Goal: Task Accomplishment & Management: Manage account settings

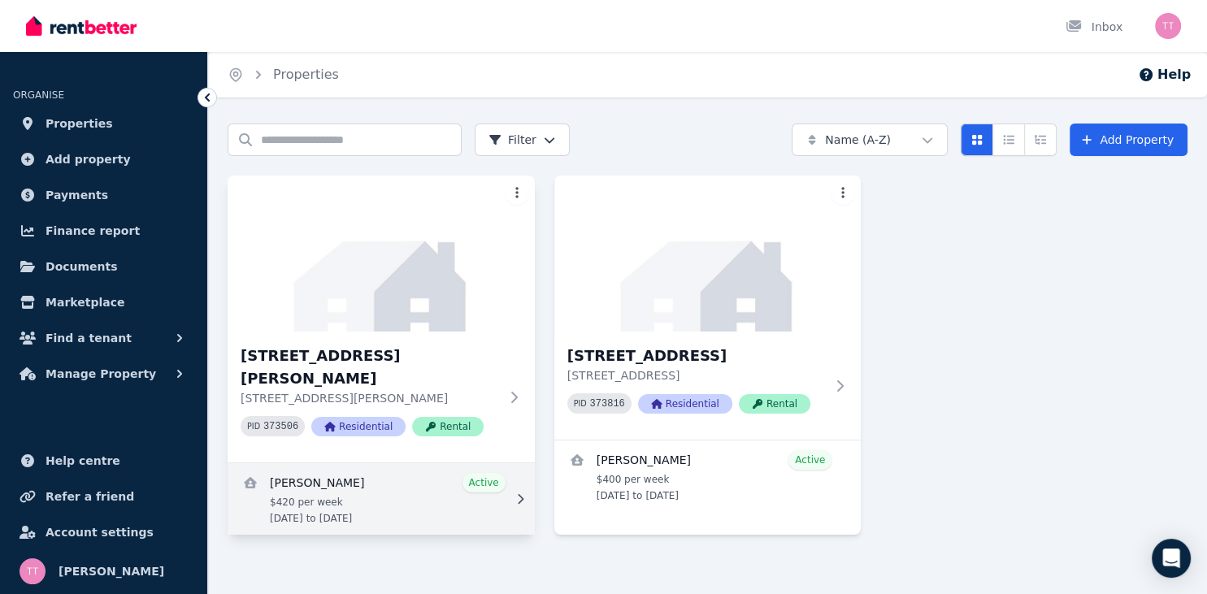
click at [487, 463] on link "View details for Elleisha Connolly" at bounding box center [381, 499] width 307 height 72
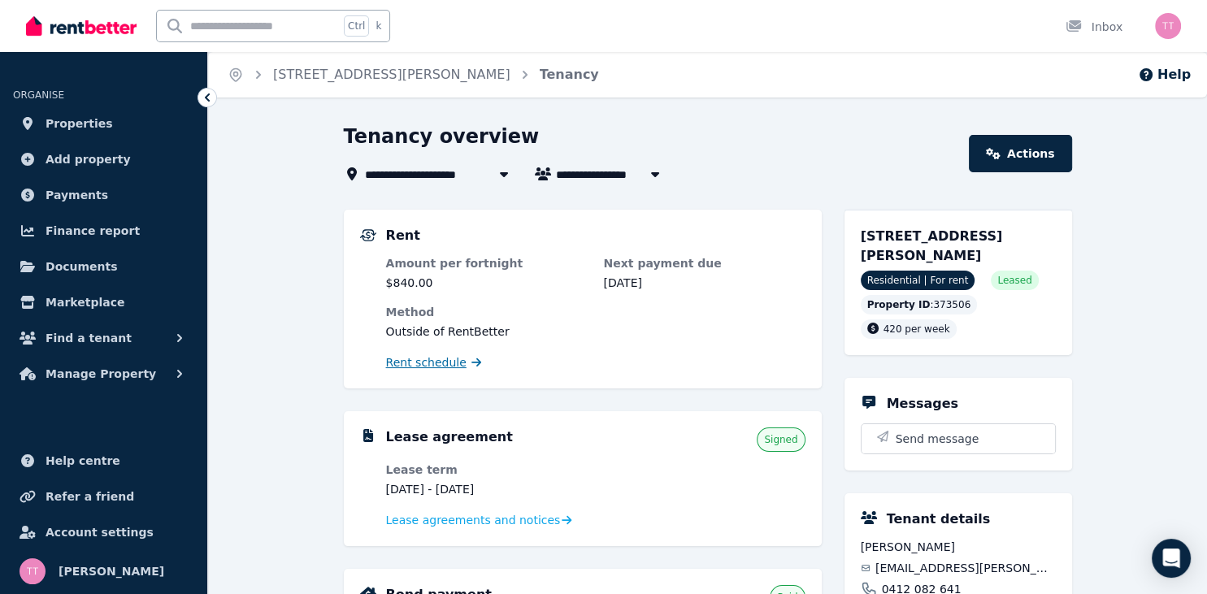
click at [439, 366] on span "Rent schedule" at bounding box center [426, 362] width 80 height 16
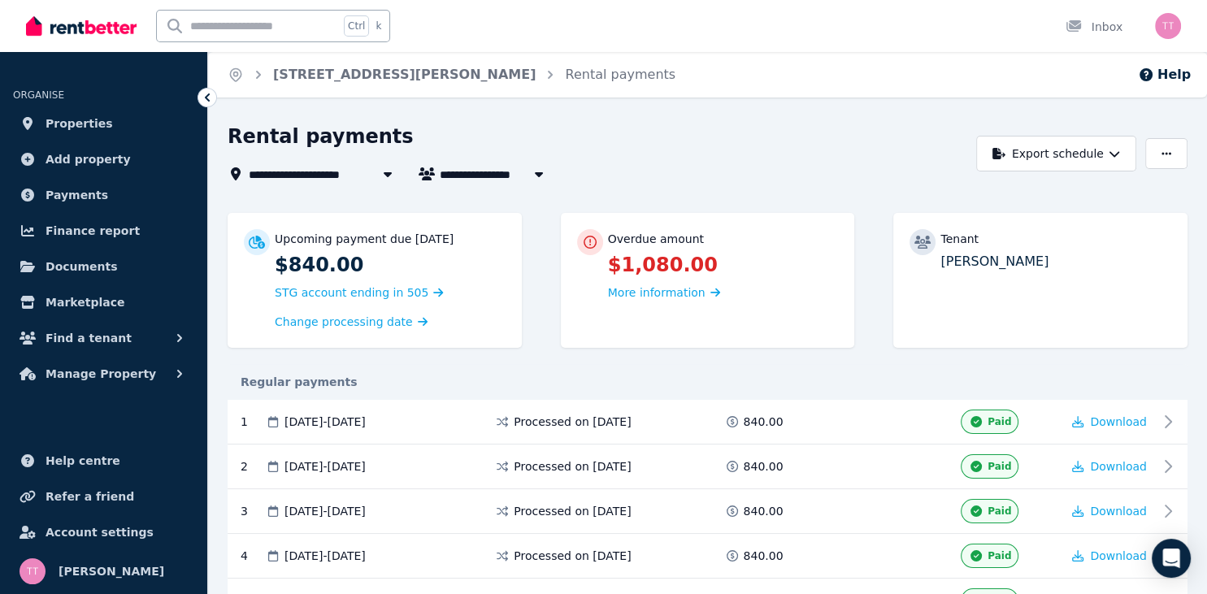
drag, startPoint x: 1194, startPoint y: 220, endPoint x: 1193, endPoint y: 261, distance: 40.7
click at [206, 92] on icon at bounding box center [207, 97] width 16 height 16
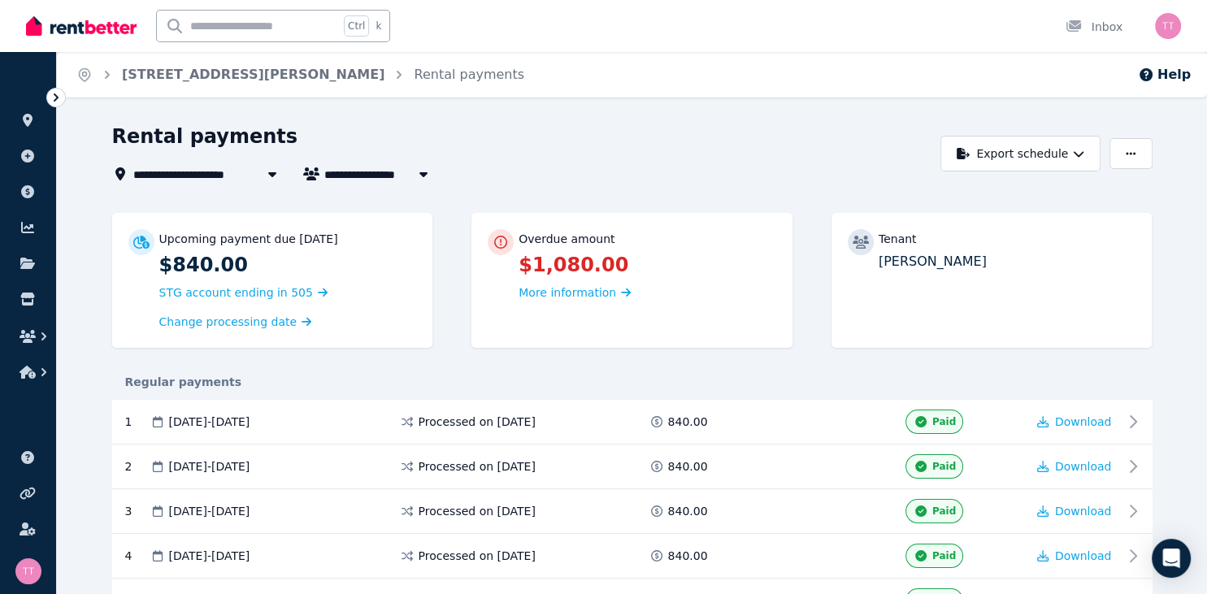
click at [57, 99] on icon at bounding box center [56, 97] width 5 height 8
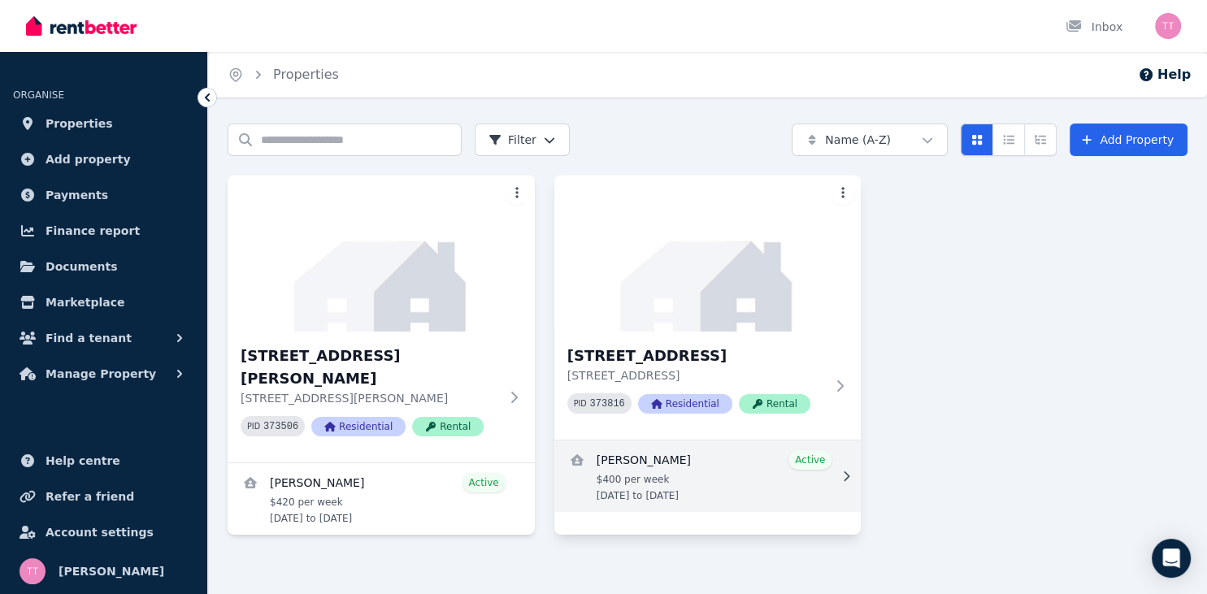
click at [805, 459] on link "View details for Desrae Cranston" at bounding box center [707, 477] width 307 height 72
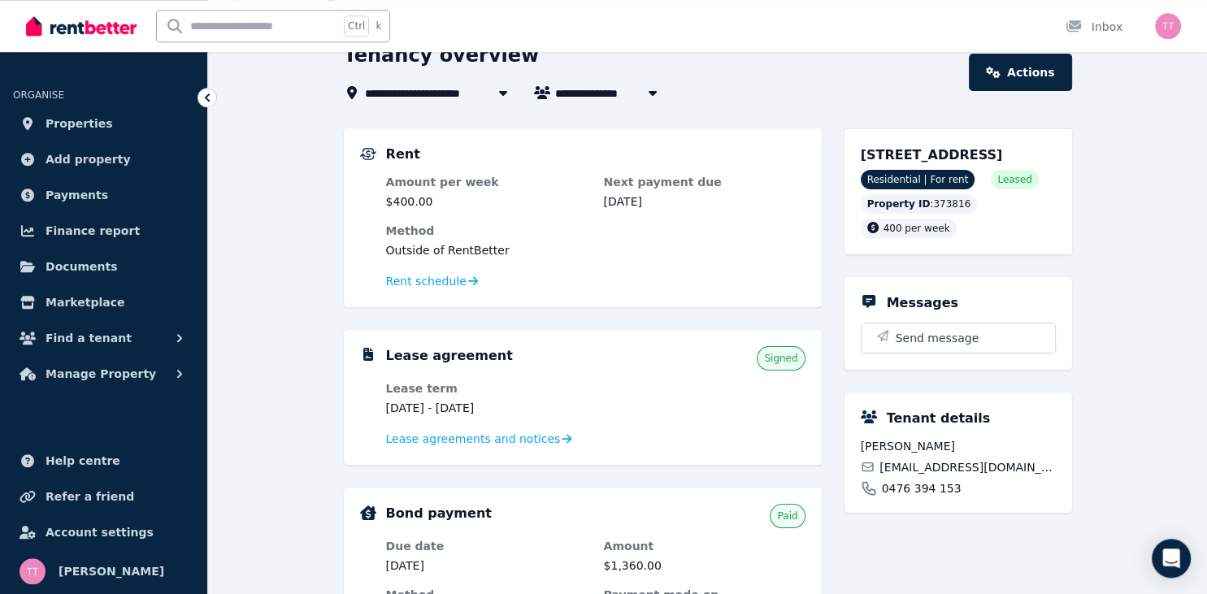
scroll to position [88, 0]
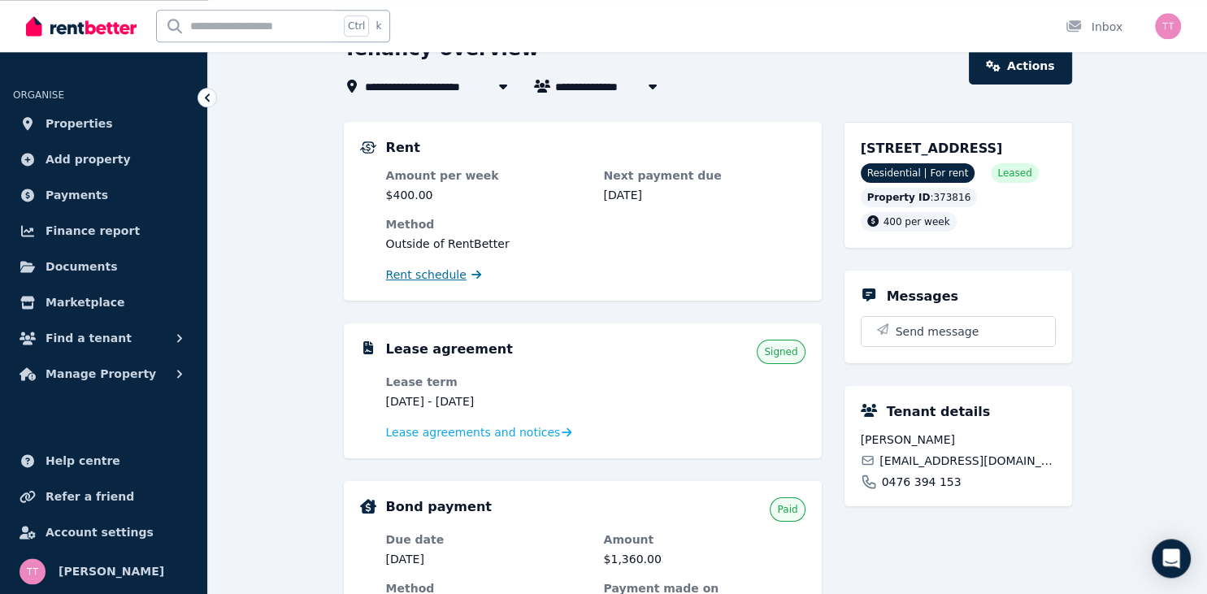
click at [415, 276] on span "Rent schedule" at bounding box center [426, 275] width 80 height 16
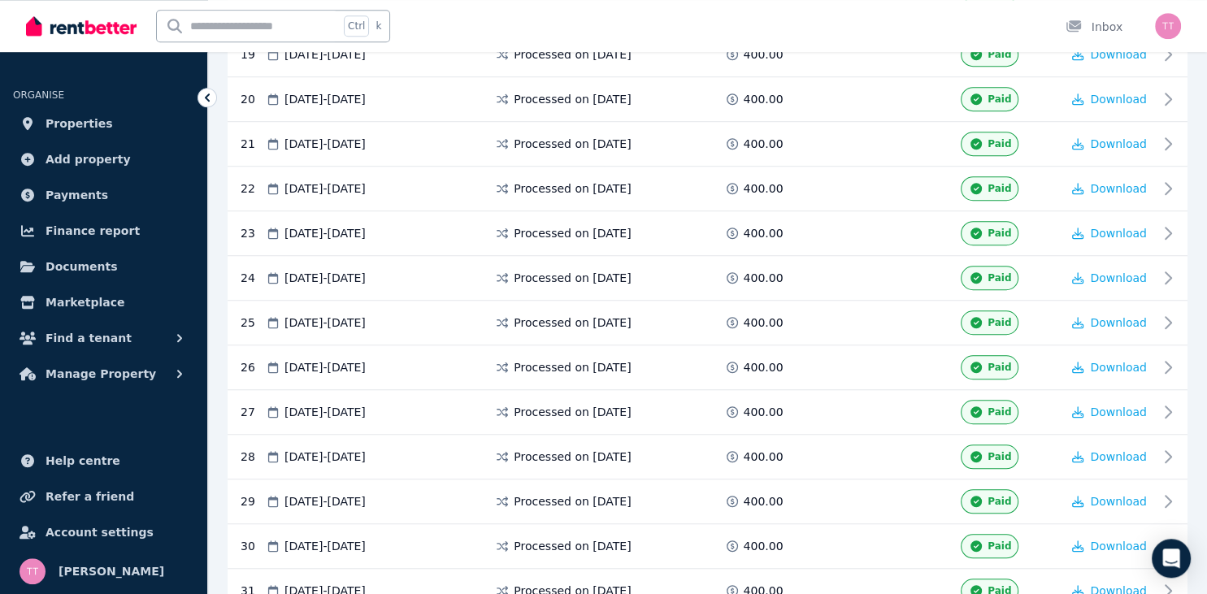
scroll to position [1522, 0]
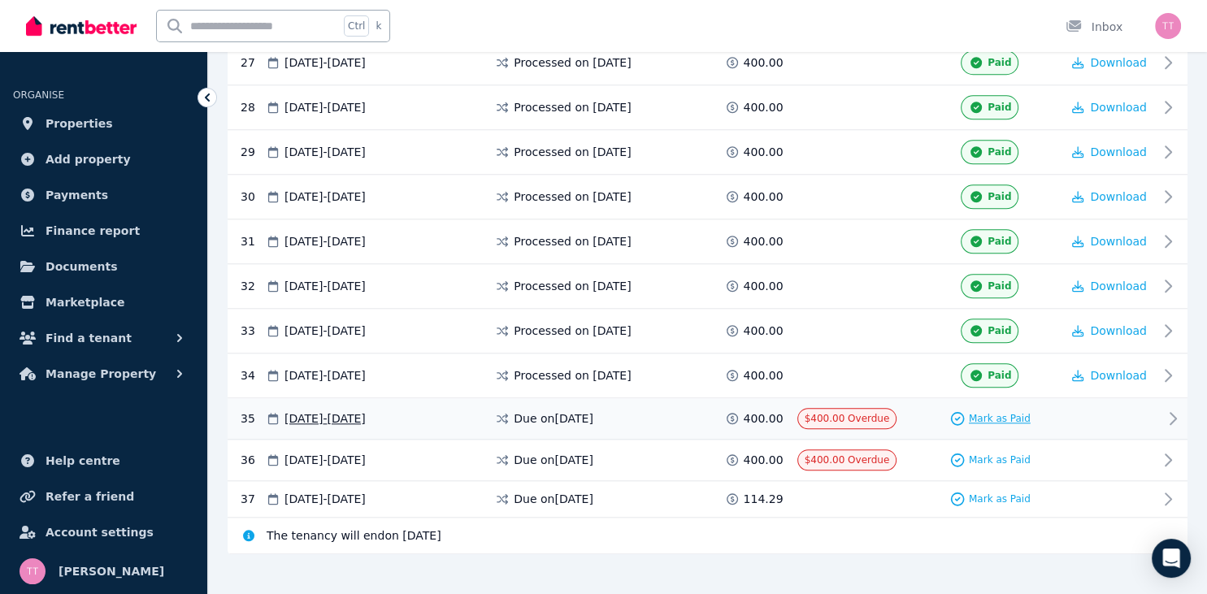
click at [978, 412] on span "Mark as Paid" at bounding box center [1000, 418] width 62 height 13
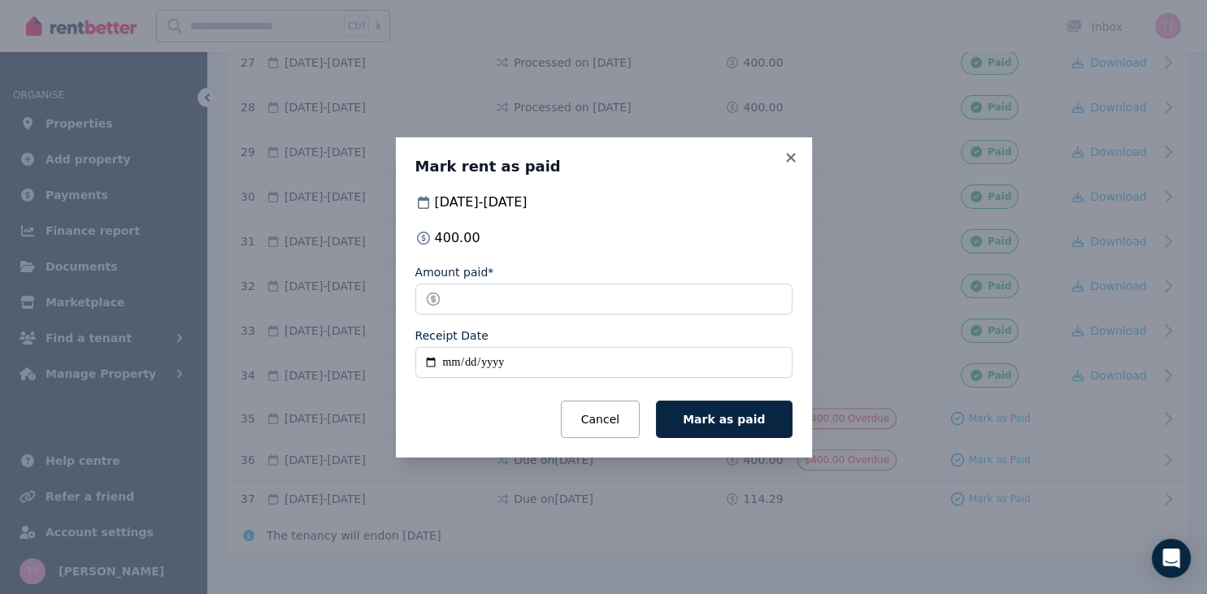
click at [438, 359] on input "Receipt Date" at bounding box center [603, 362] width 377 height 31
type input "**********"
click at [745, 418] on span "Mark as paid" at bounding box center [724, 419] width 82 height 13
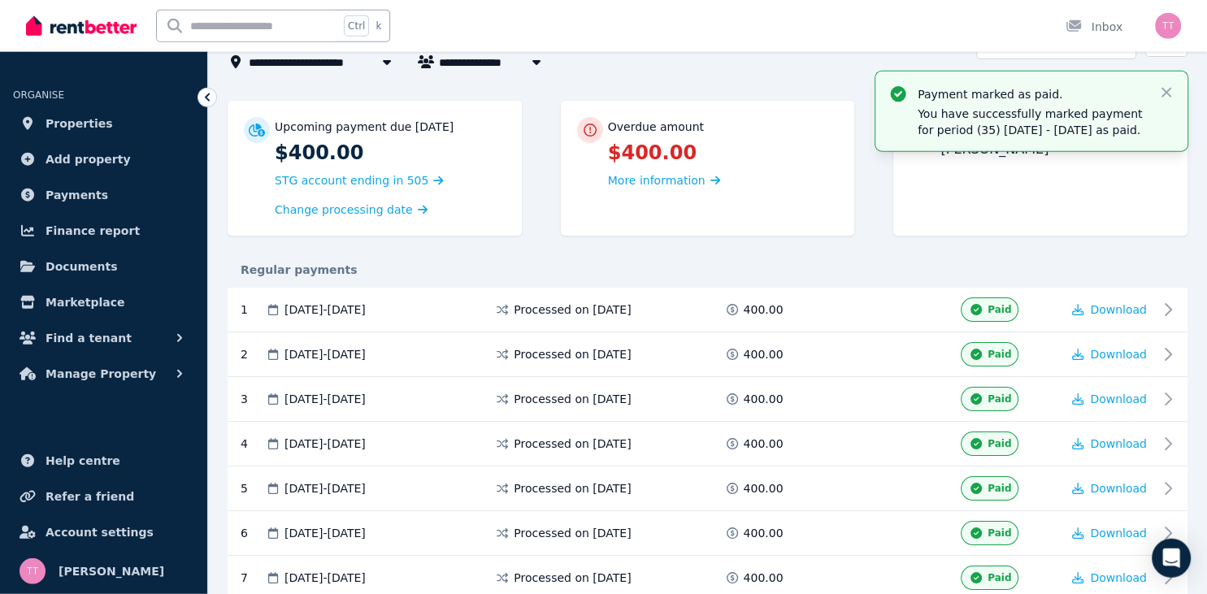
scroll to position [0, 0]
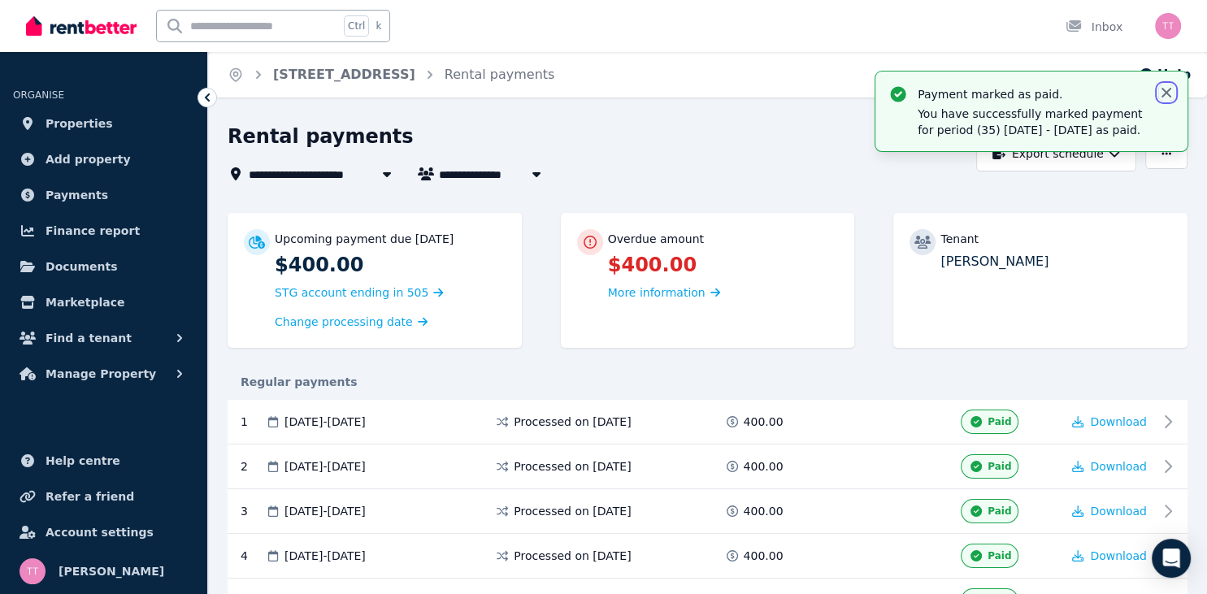
click at [1163, 89] on icon "button" at bounding box center [1167, 93] width 10 height 10
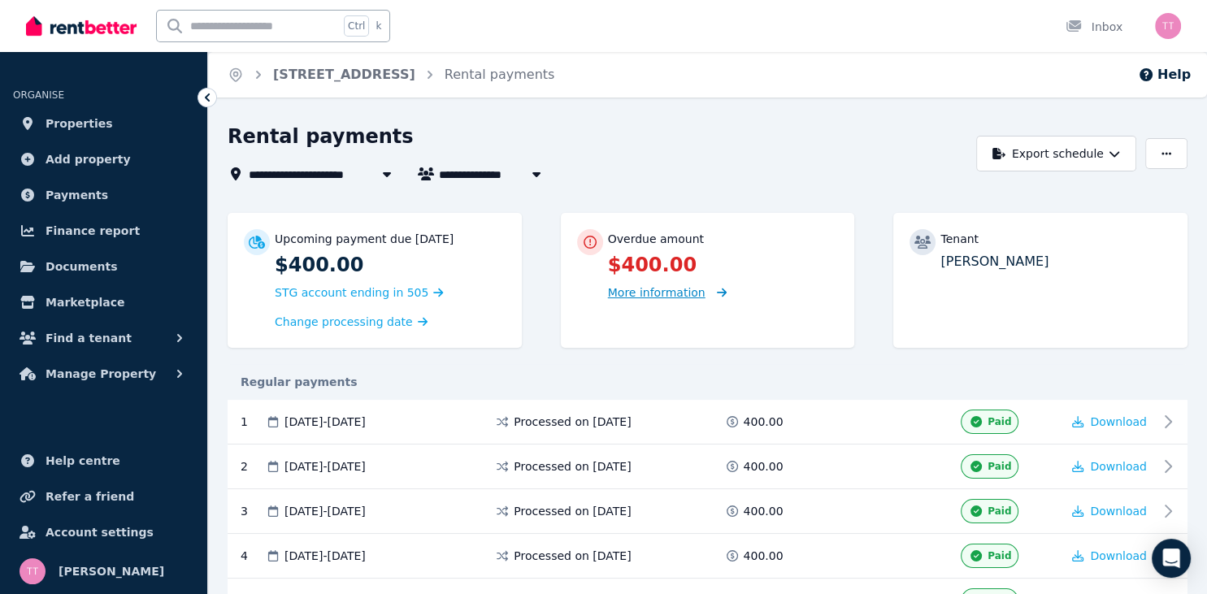
click at [686, 294] on span "More information" at bounding box center [657, 292] width 98 height 13
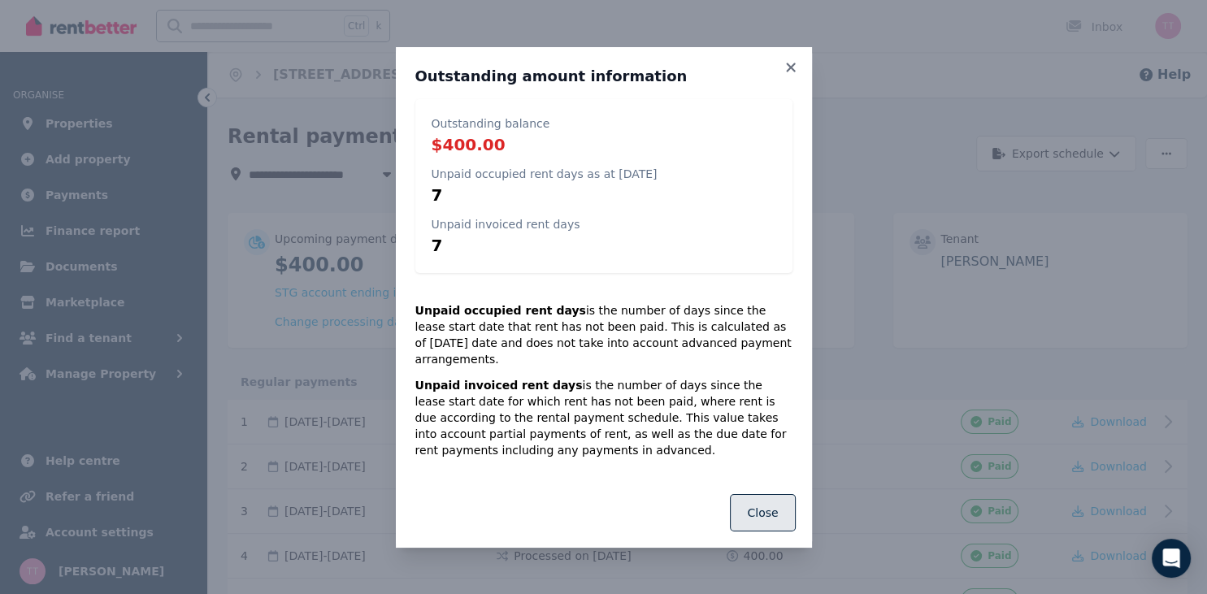
click at [756, 504] on button "Close" at bounding box center [762, 512] width 65 height 37
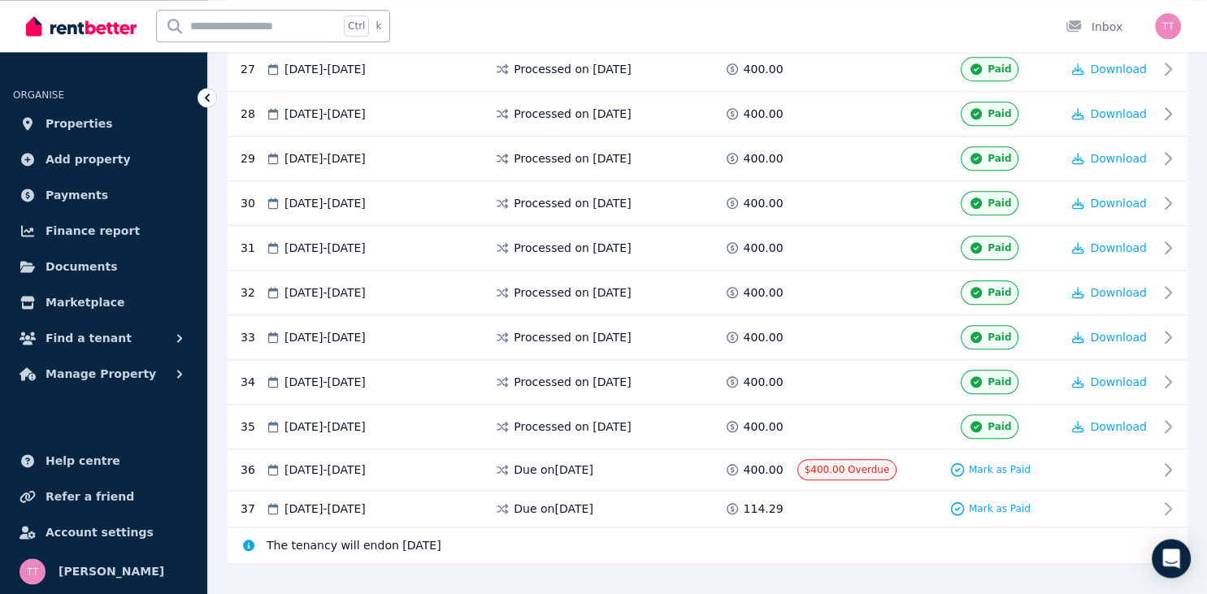
scroll to position [1525, 0]
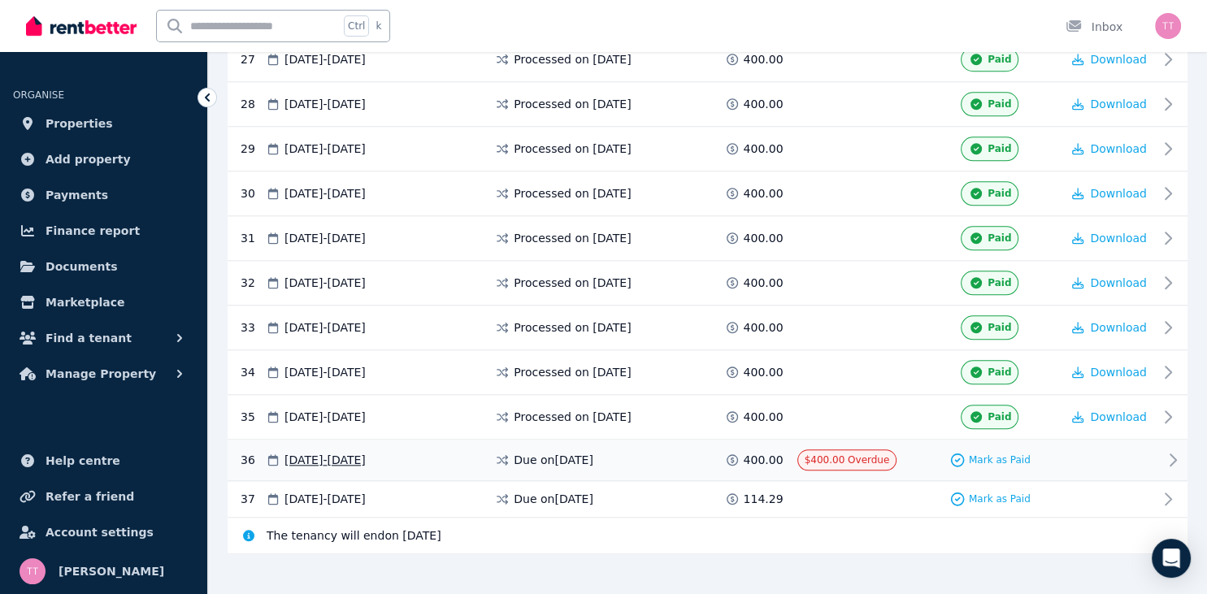
click at [1174, 450] on icon at bounding box center [1173, 460] width 20 height 20
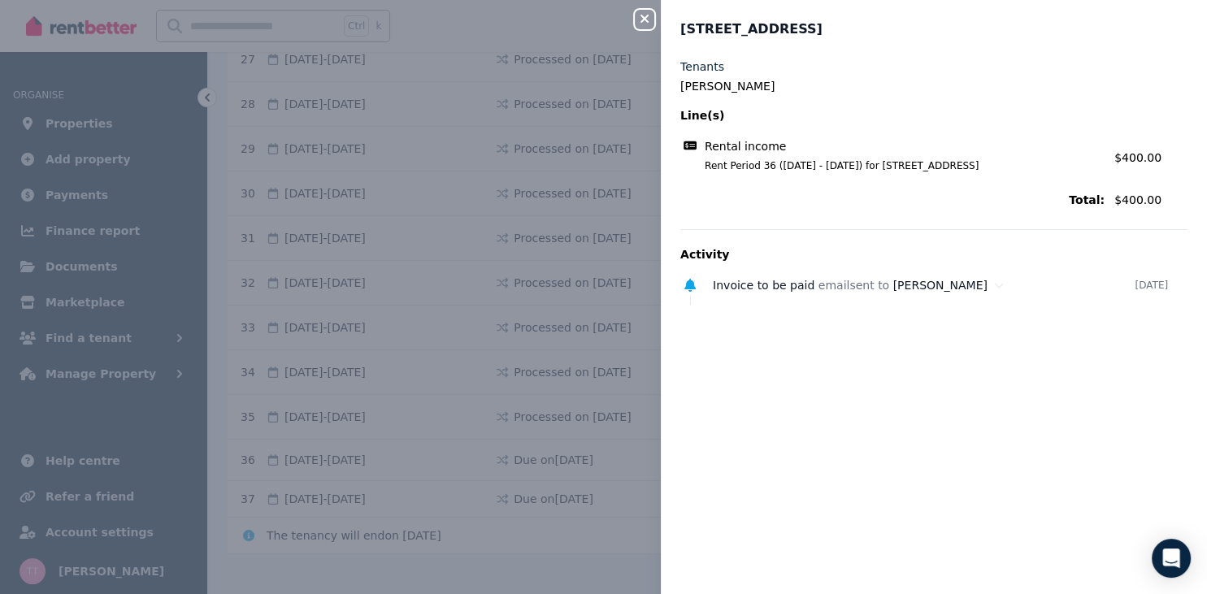
click at [645, 20] on icon "button" at bounding box center [645, 18] width 20 height 13
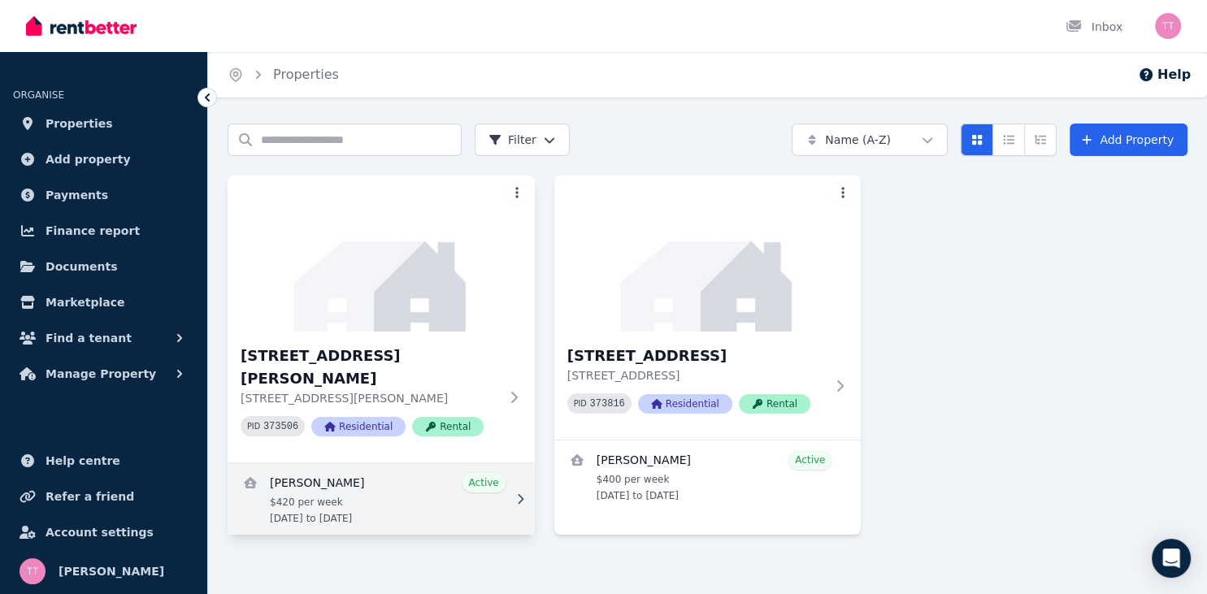
click at [477, 463] on link "View details for Elleisha Connolly" at bounding box center [381, 499] width 307 height 72
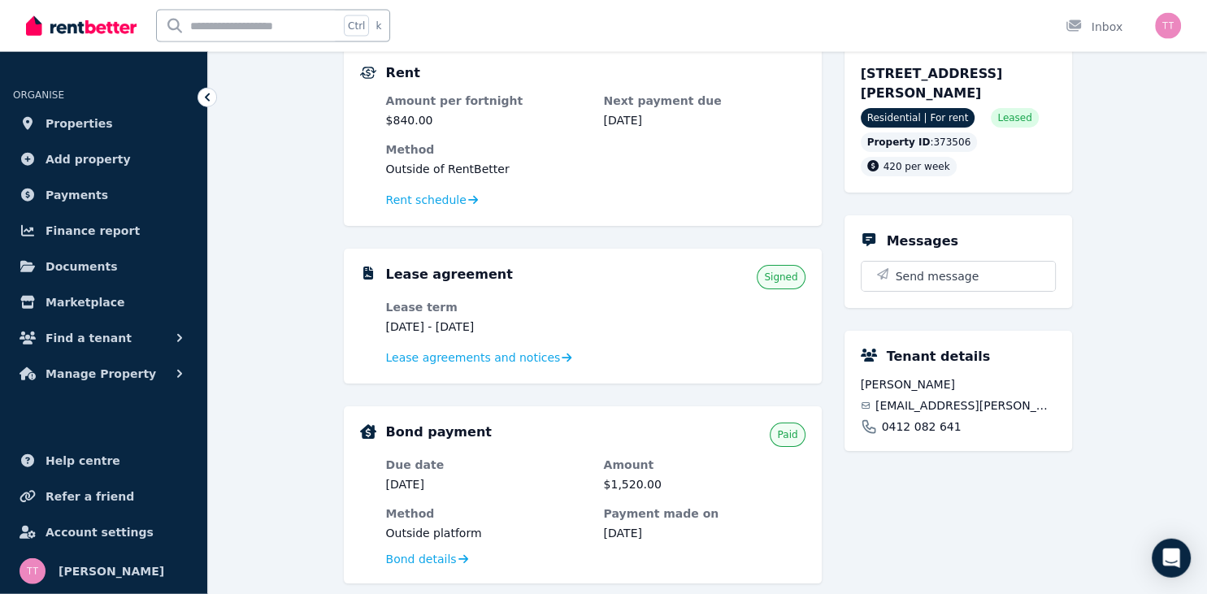
scroll to position [169, 0]
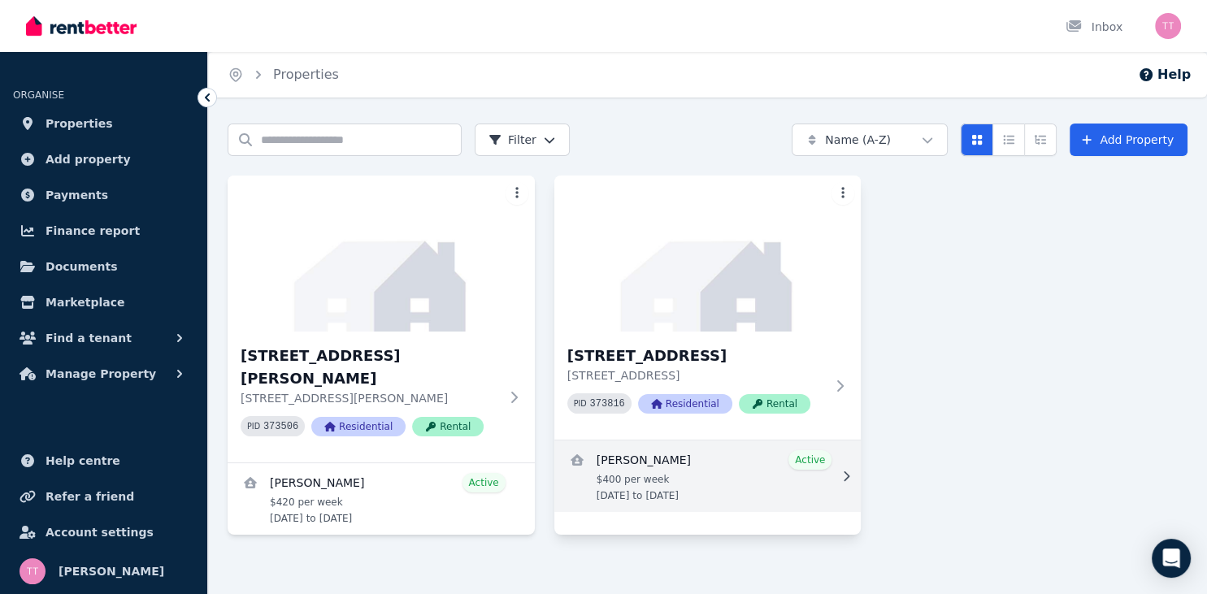
click at [807, 454] on link "View details for Desrae Cranston" at bounding box center [707, 477] width 307 height 72
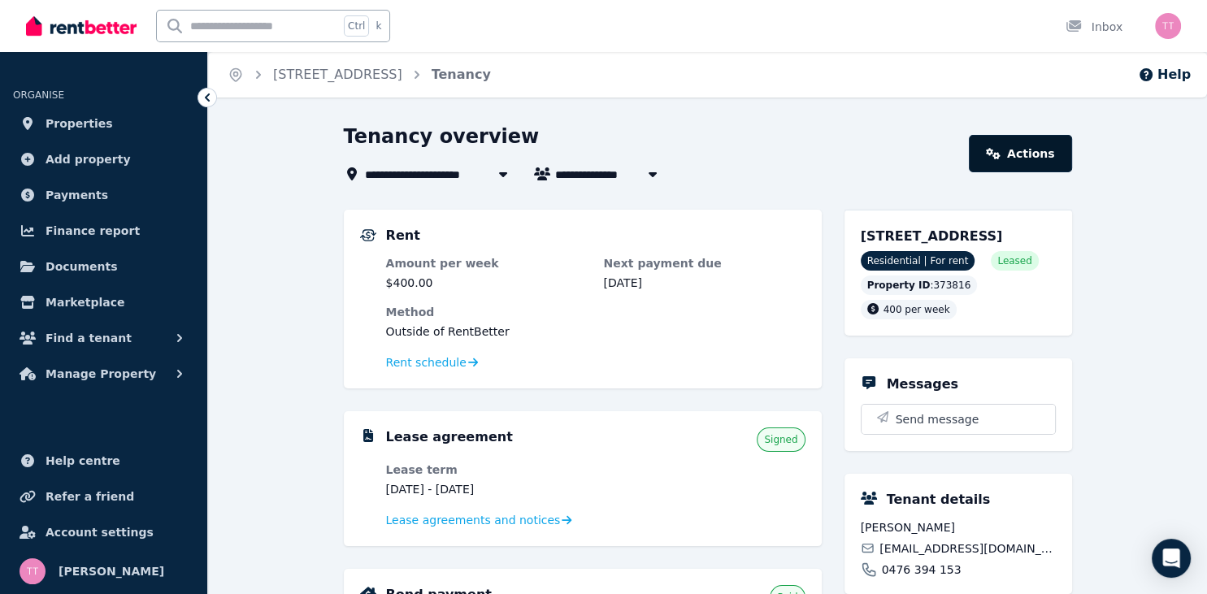
click at [1042, 137] on link "Actions" at bounding box center [1020, 153] width 102 height 37
click at [444, 359] on span "Rent schedule" at bounding box center [426, 362] width 80 height 16
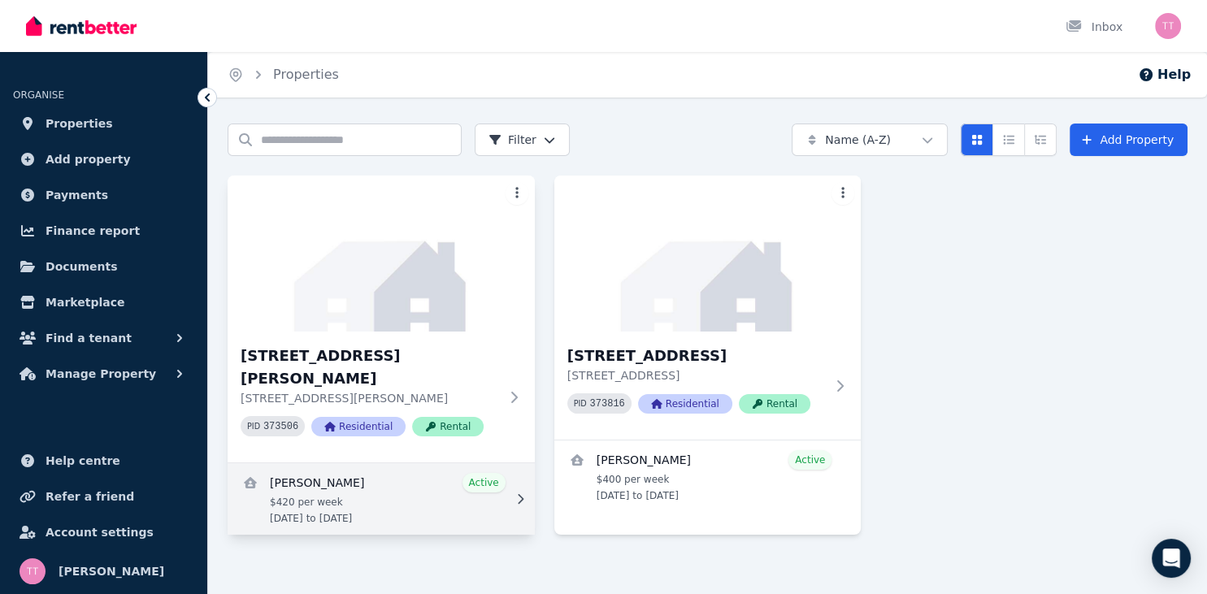
click at [493, 463] on link "View details for Elleisha Connolly" at bounding box center [381, 499] width 307 height 72
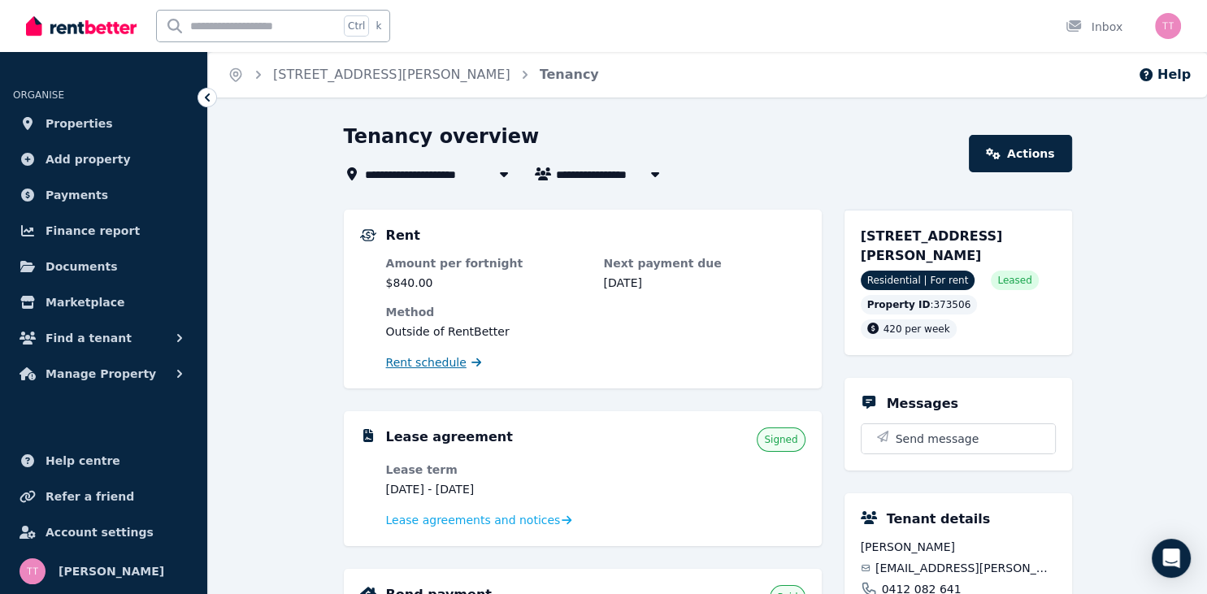
click at [410, 366] on span "Rent schedule" at bounding box center [426, 362] width 80 height 16
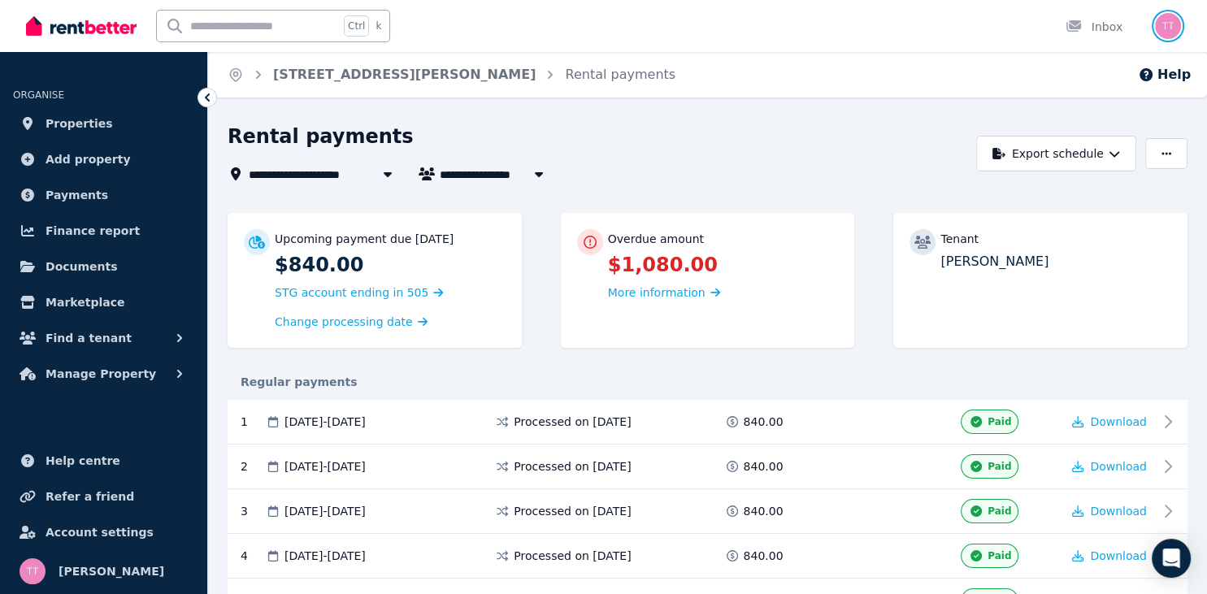
click at [1162, 22] on img "button" at bounding box center [1168, 26] width 26 height 26
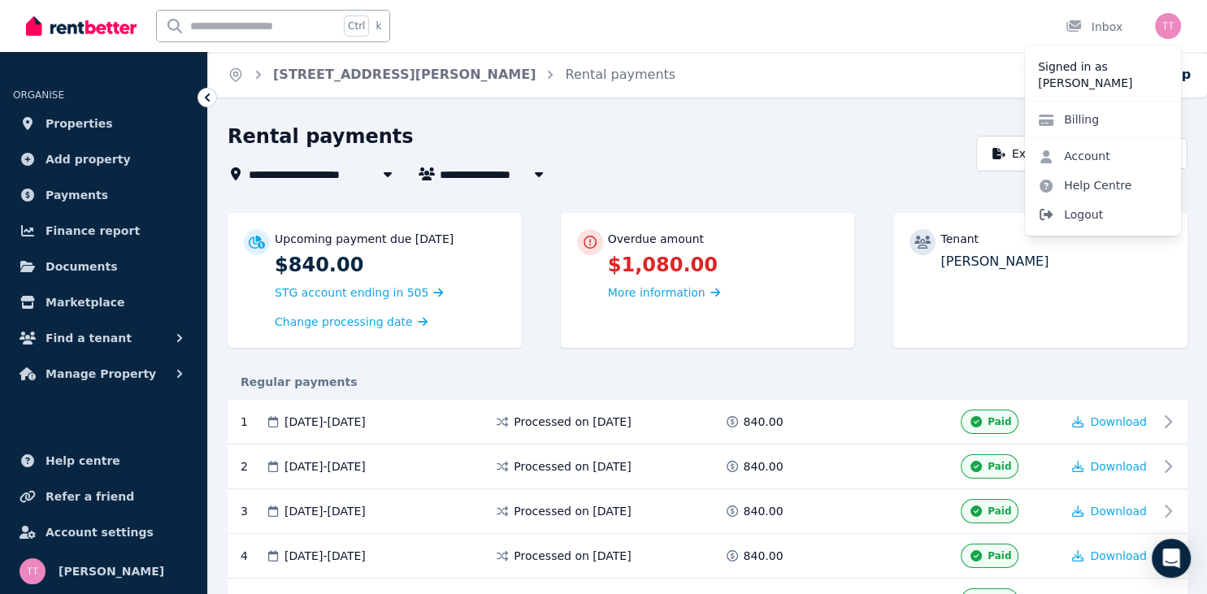
click at [1079, 211] on span "Logout" at bounding box center [1103, 214] width 156 height 29
